Goal: Find specific page/section: Find specific page/section

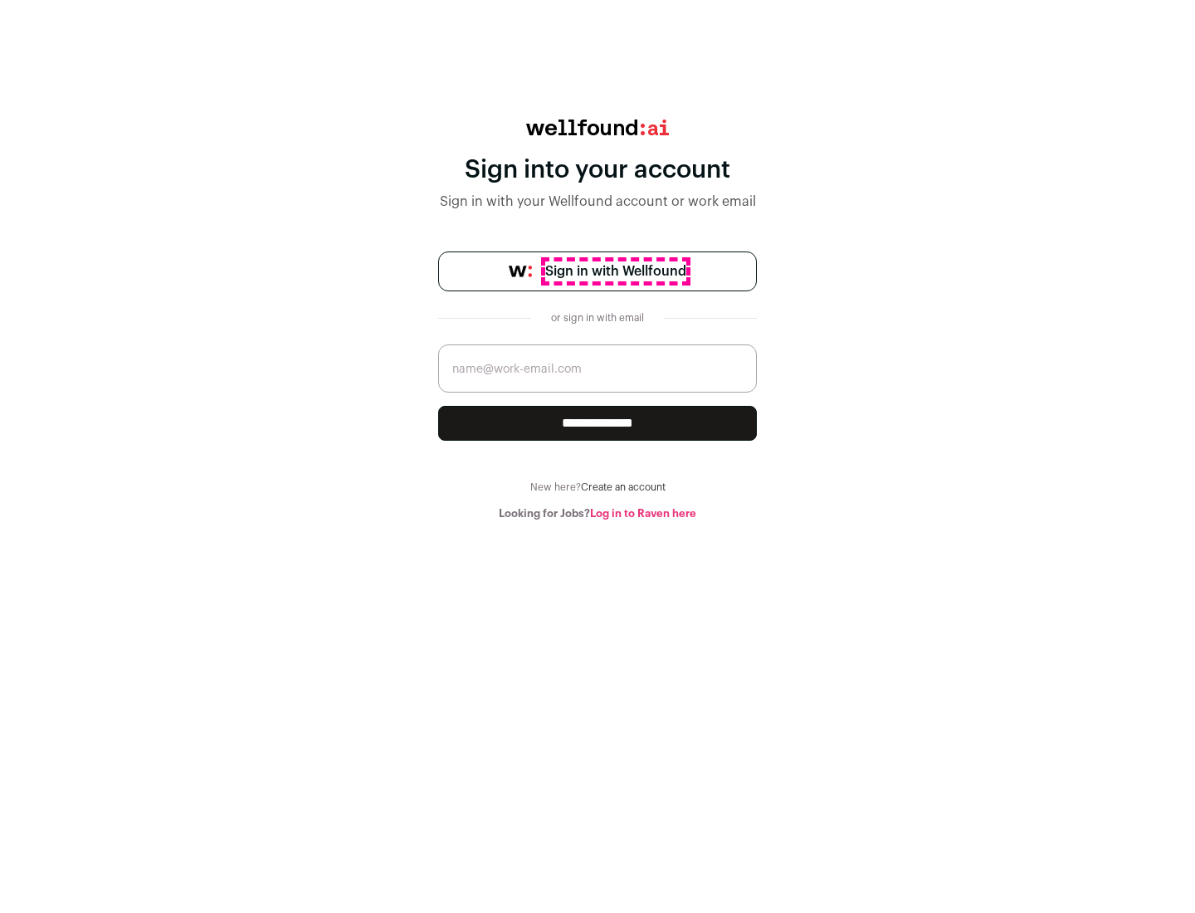
click at [615, 271] on span "Sign in with Wellfound" at bounding box center [615, 271] width 141 height 20
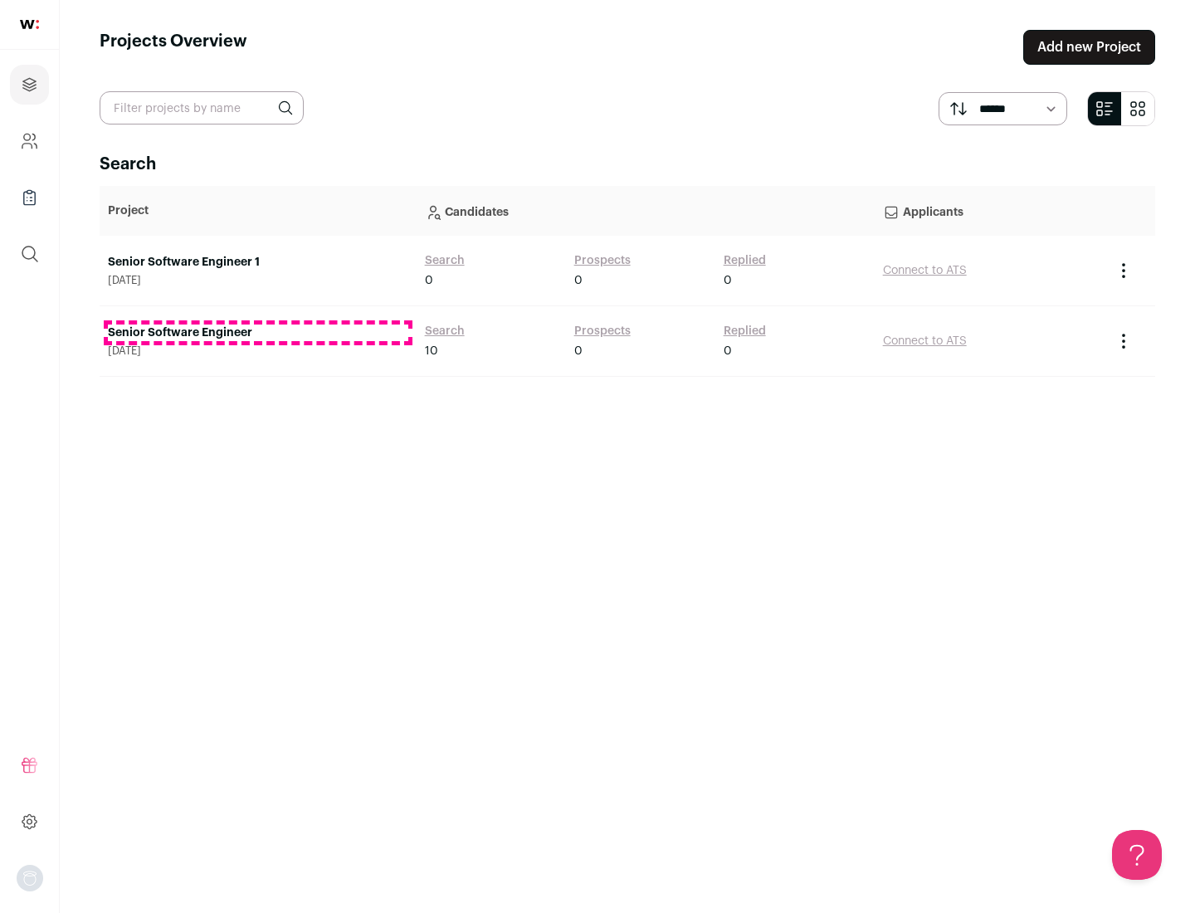
click at [257, 333] on link "Senior Software Engineer" at bounding box center [258, 333] width 300 height 17
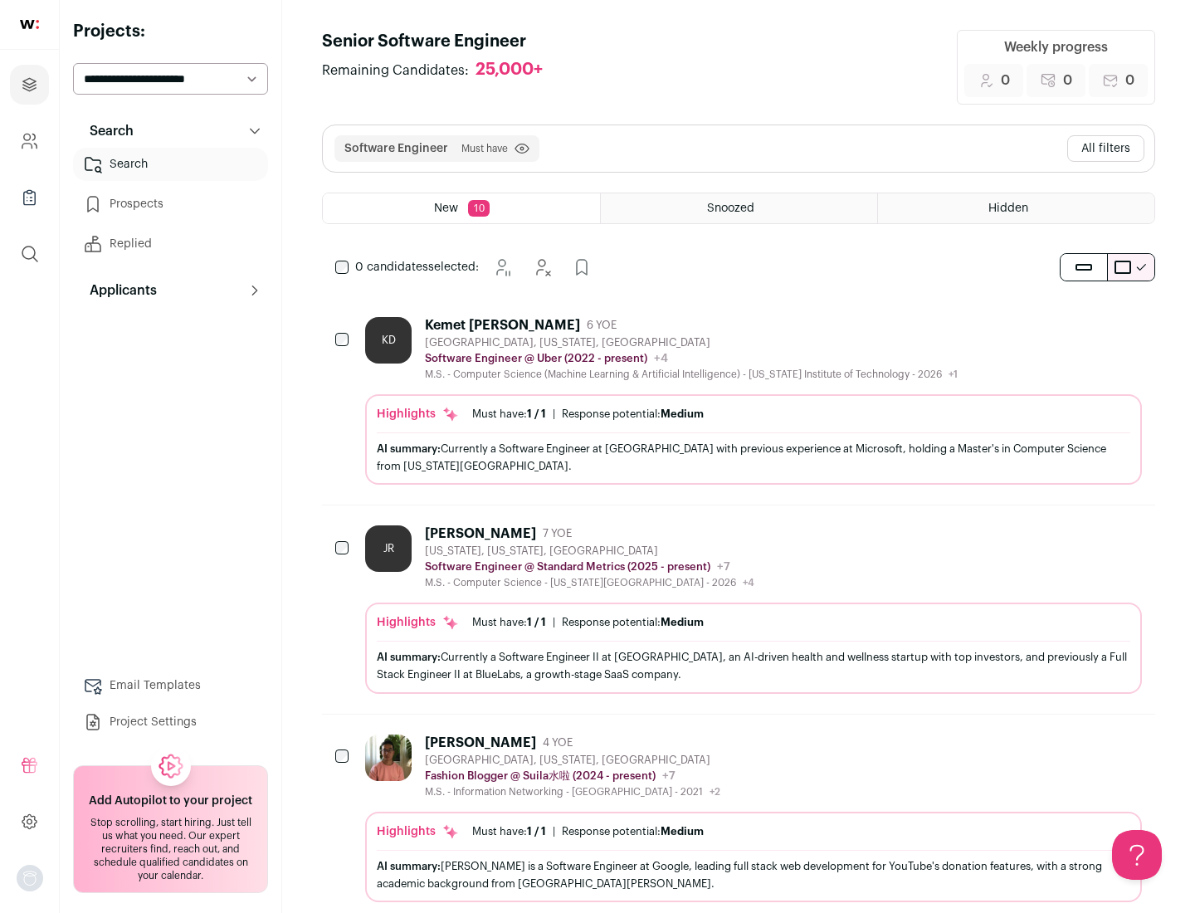
click at [739, 401] on div "Highlights Must have: 1 / 1 How many must haves have been fulfilled? | Response…" at bounding box center [753, 439] width 777 height 90
